Goal: Check status: Check status

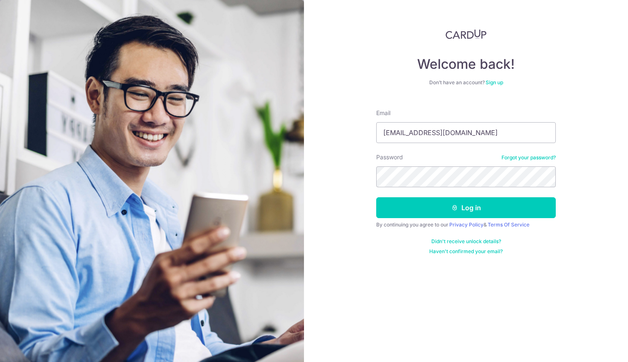
click at [318, 142] on div "Welcome back! Don’t have an account? Sign up Email [EMAIL_ADDRESS][DOMAIN_NAME]…" at bounding box center [466, 181] width 324 height 362
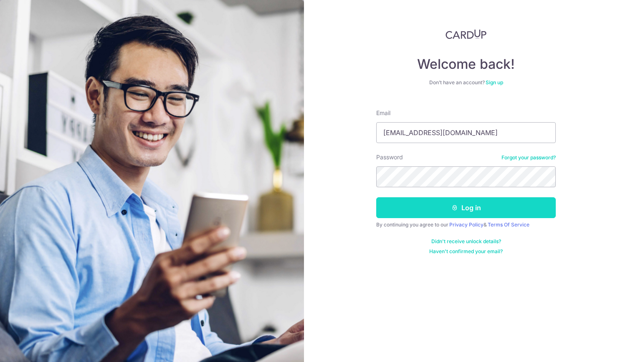
type input "[EMAIL_ADDRESS][DOMAIN_NAME]"
click at [450, 201] on button "Log in" at bounding box center [465, 207] width 179 height 21
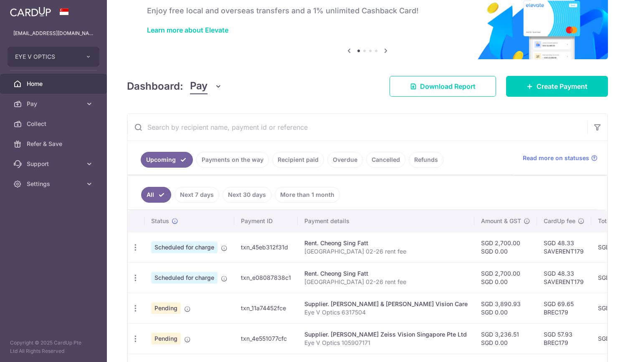
click at [255, 158] on link "Payments on the way" at bounding box center [232, 160] width 73 height 16
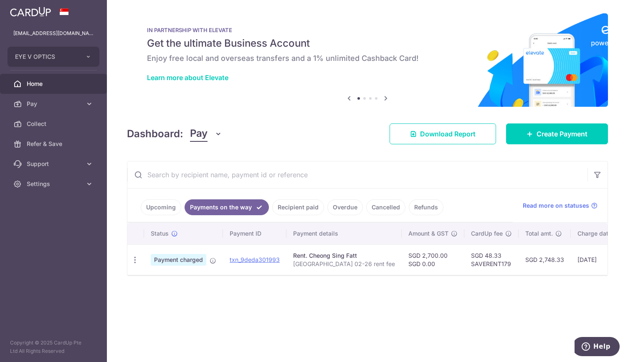
click at [295, 209] on link "Recipient paid" at bounding box center [298, 207] width 52 height 16
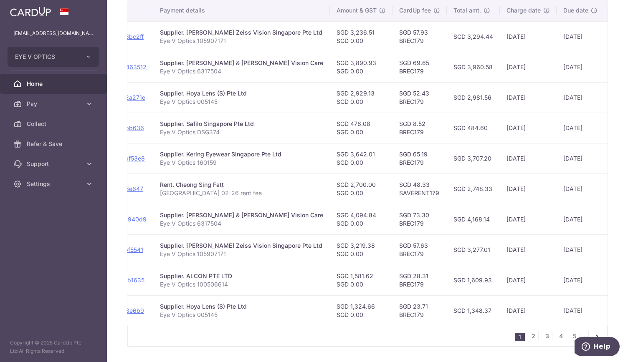
scroll to position [224, 0]
click at [530, 337] on link "2" at bounding box center [533, 336] width 10 height 10
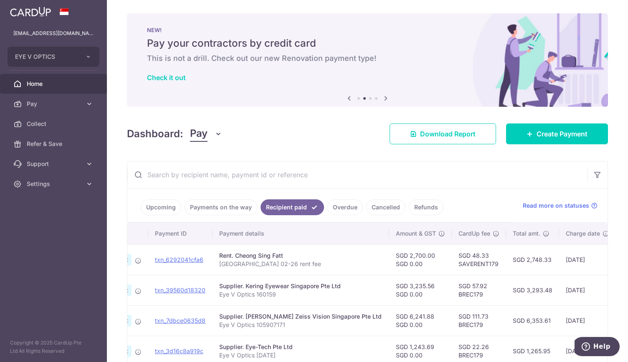
scroll to position [0, 64]
